Goal: Task Accomplishment & Management: Use online tool/utility

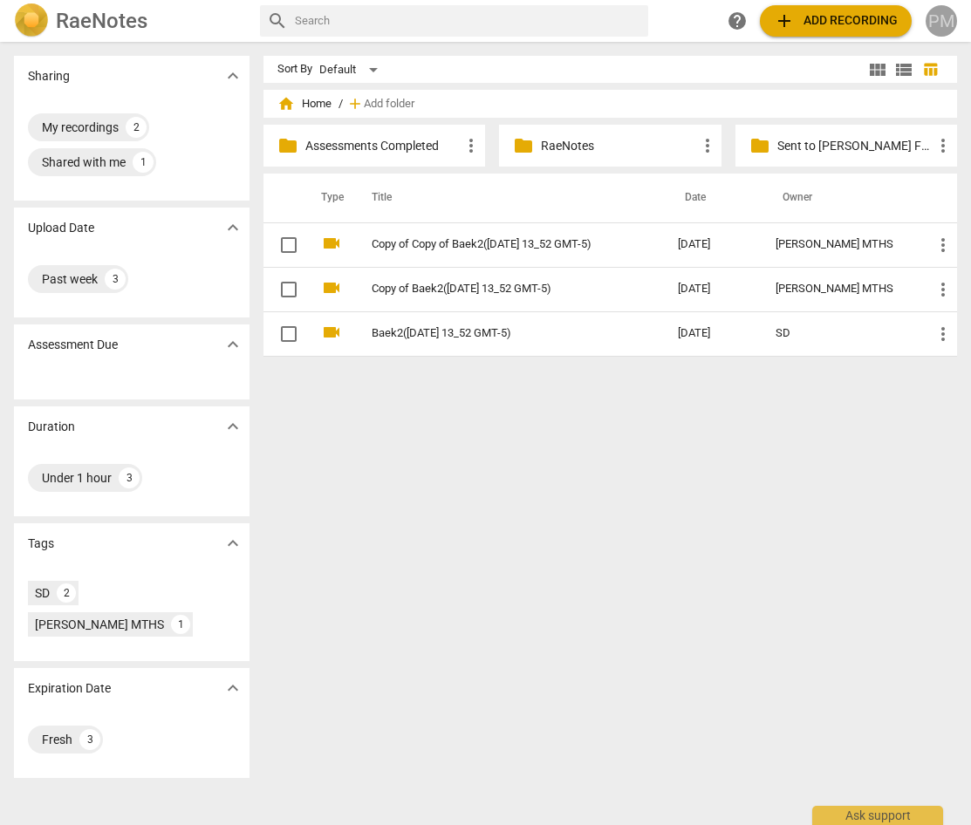
click at [708, 27] on div "PM" at bounding box center [941, 20] width 31 height 31
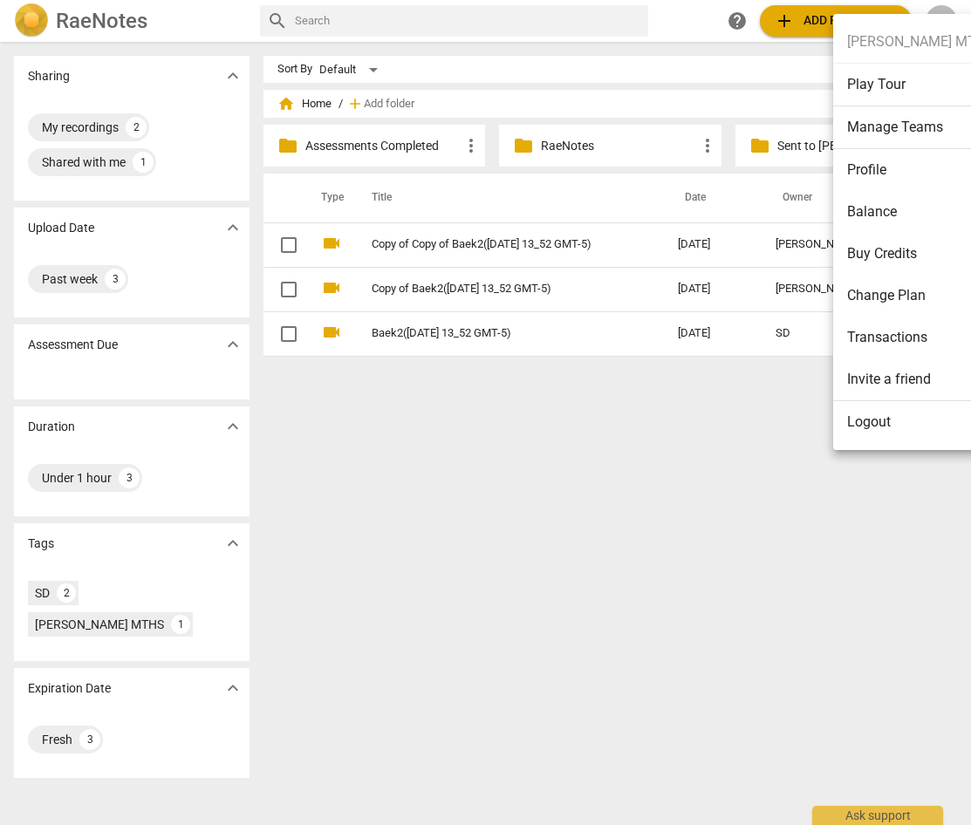
click at [708, 424] on li "Logout" at bounding box center [920, 422] width 175 height 42
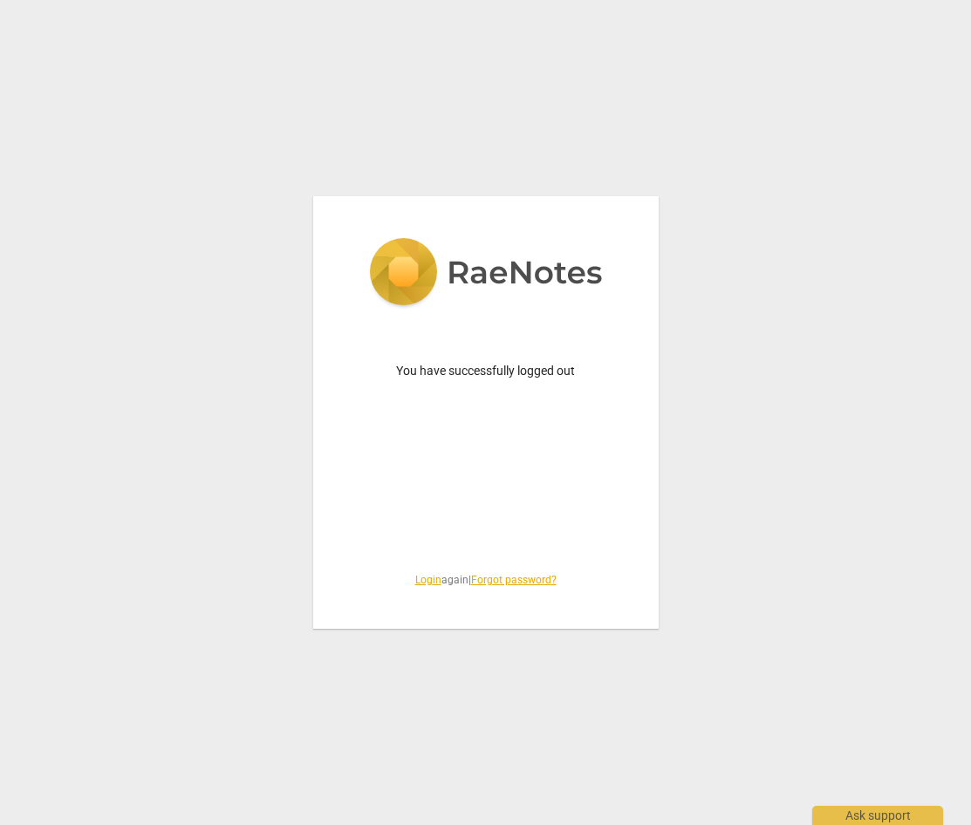
click at [420, 584] on link "Login" at bounding box center [428, 580] width 26 height 12
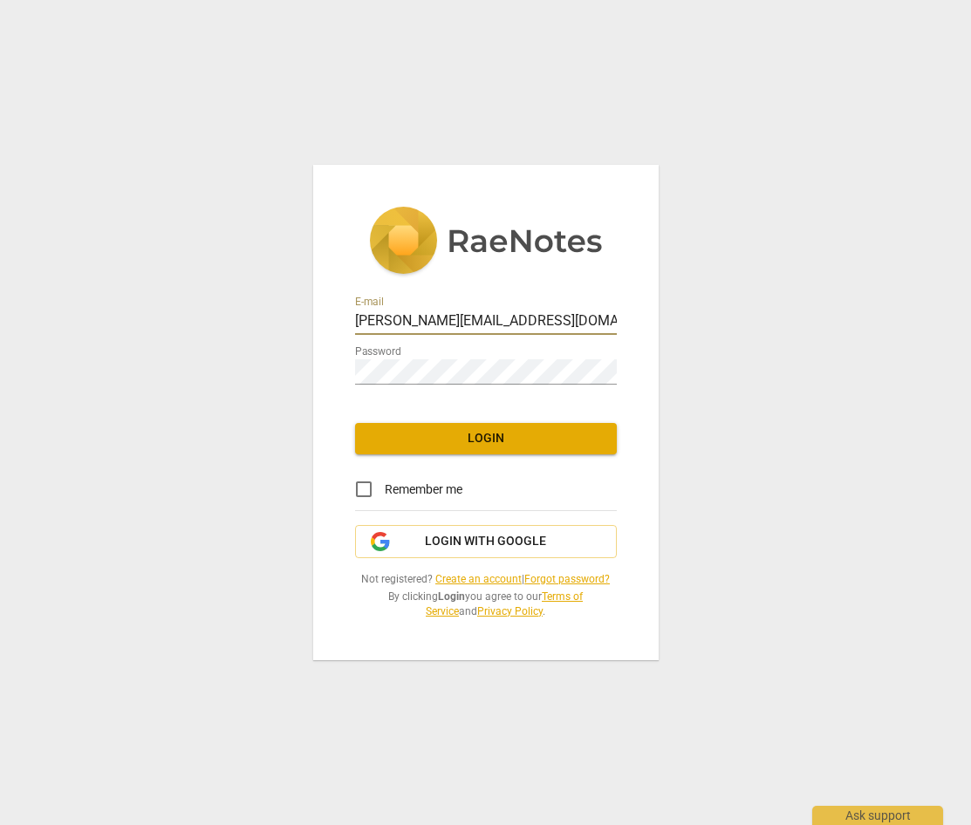
click at [617, 310] on div at bounding box center [617, 310] width 0 height 0
type input "[EMAIL_ADDRESS][DOMAIN_NAME]"
click at [472, 436] on span "Login" at bounding box center [486, 438] width 234 height 17
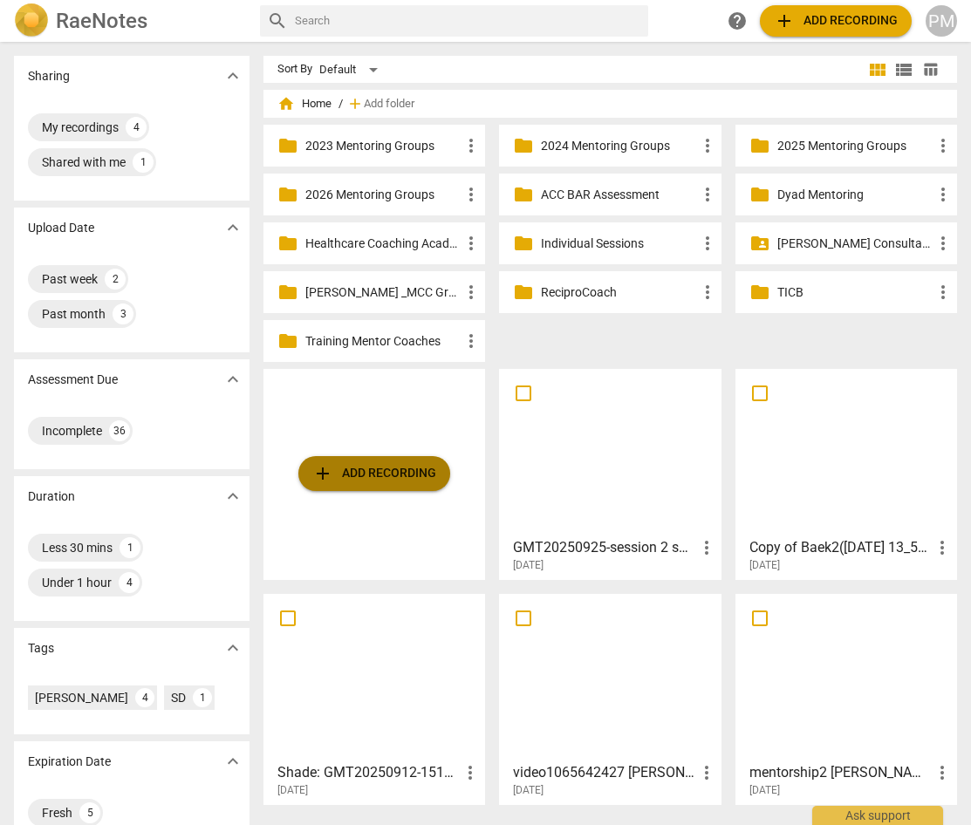
click at [378, 474] on span "add Add recording" at bounding box center [374, 473] width 124 height 21
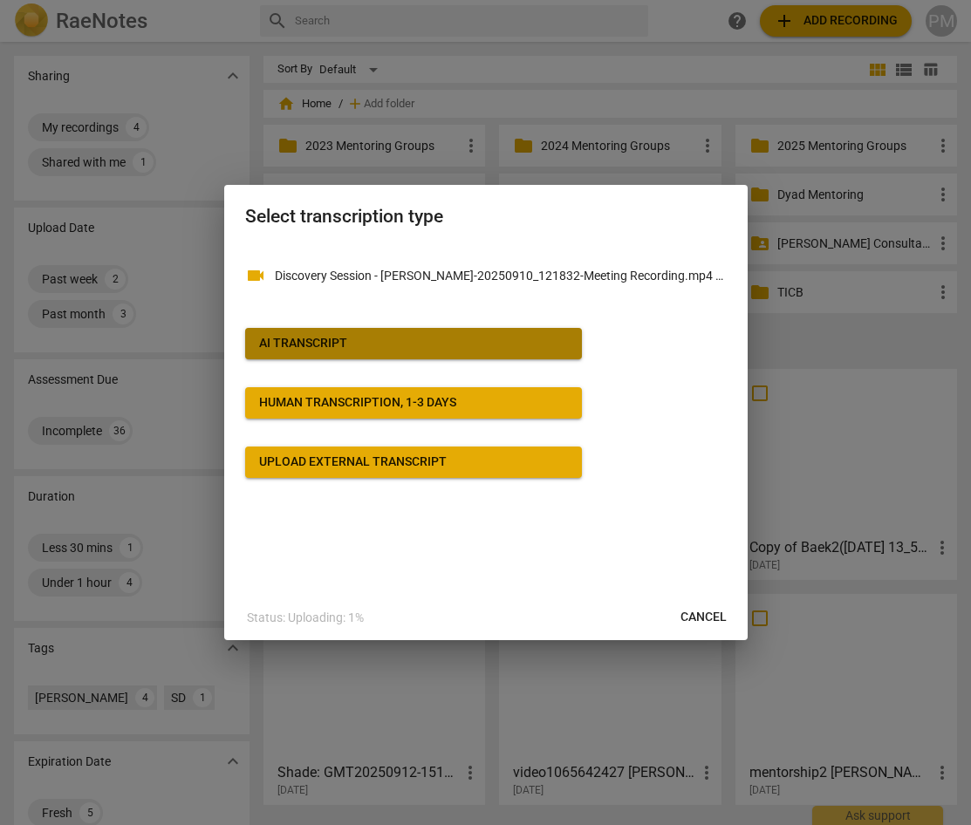
click at [334, 345] on div "AI Transcript" at bounding box center [303, 343] width 88 height 17
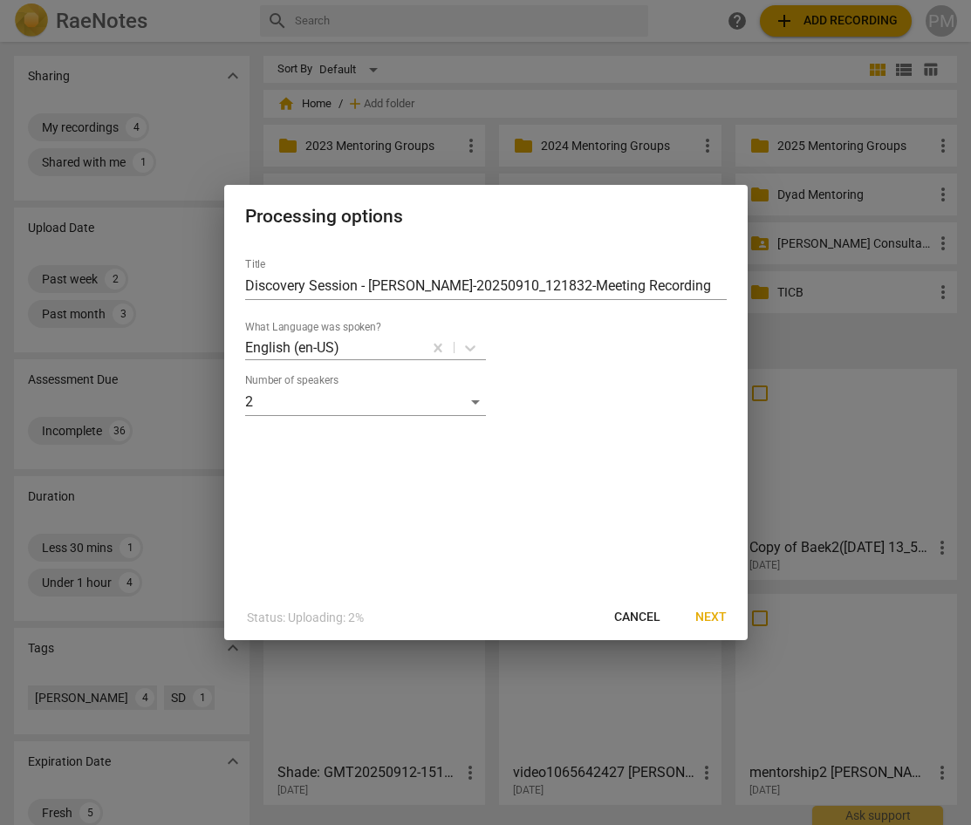
click at [708, 618] on span "Next" at bounding box center [710, 617] width 31 height 17
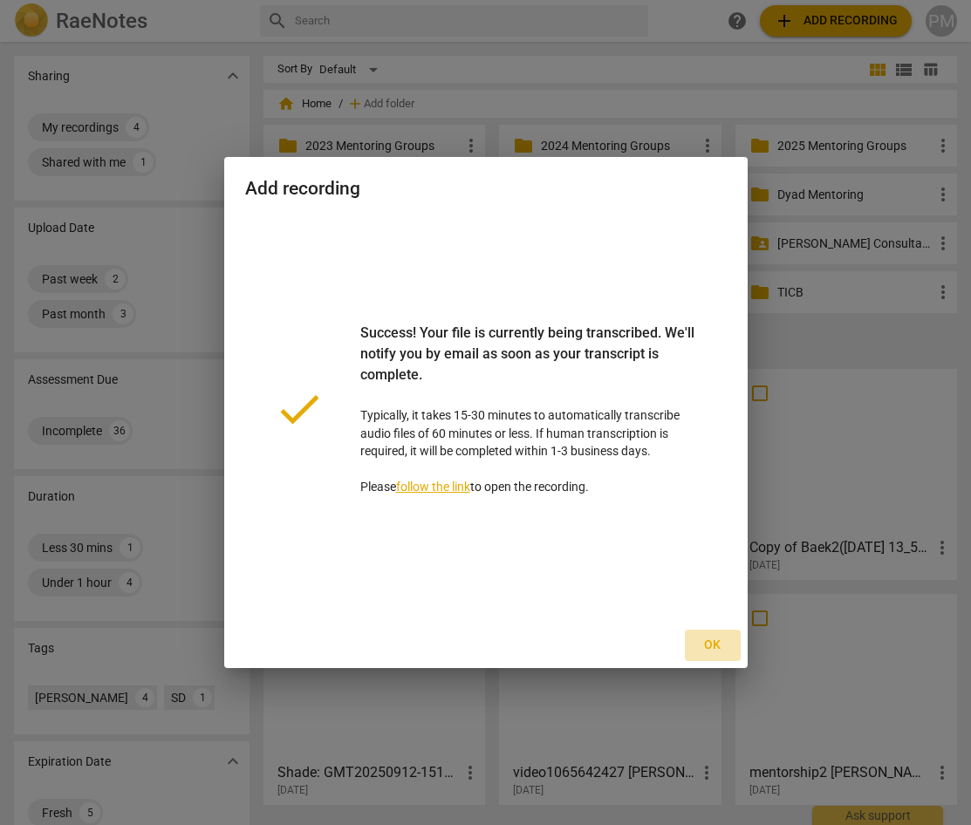
click at [708, 649] on span "Ok" at bounding box center [713, 645] width 28 height 17
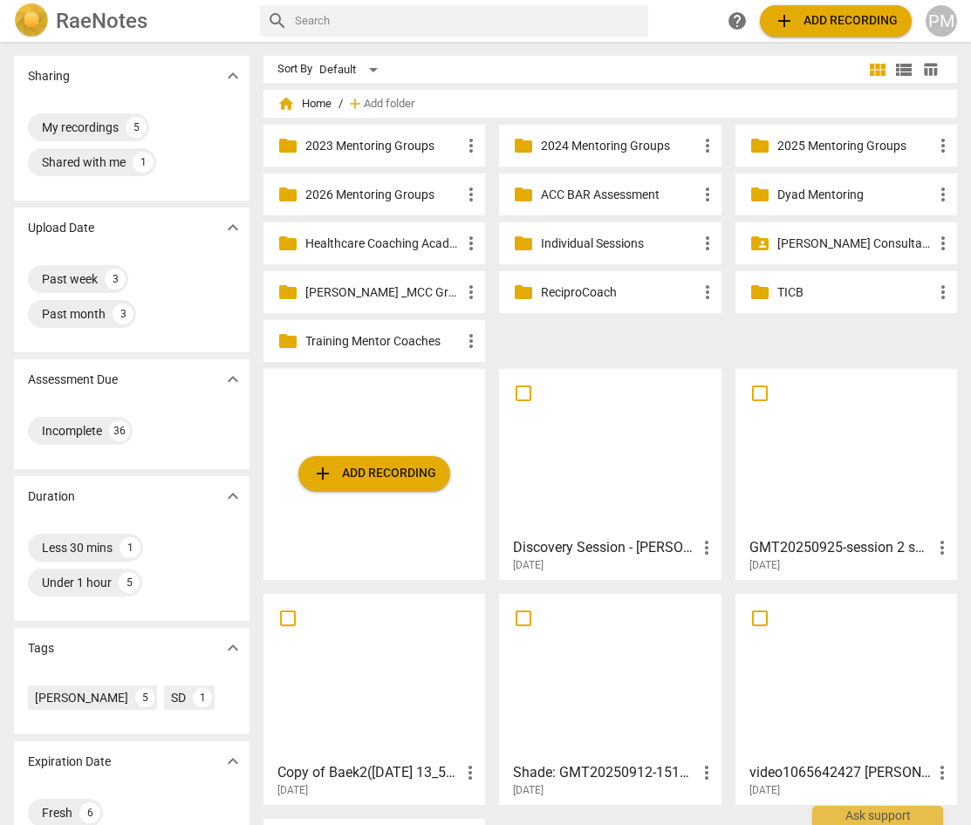
click at [594, 454] on div at bounding box center [609, 452] width 209 height 154
